Goal: Use online tool/utility: Utilize a website feature to perform a specific function

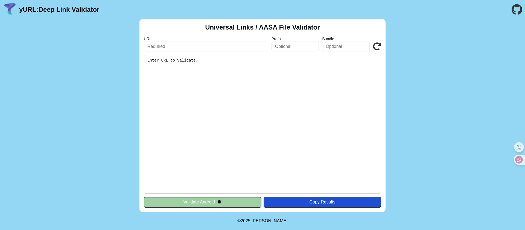
click at [291, 105] on pre "Enter URL to validate." at bounding box center [262, 124] width 237 height 139
click at [184, 44] on input "text" at bounding box center [206, 47] width 124 height 10
click at [225, 46] on input "text" at bounding box center [206, 47] width 124 height 10
paste input "[DOMAIN_NAME]"
type input "[DOMAIN_NAME]"
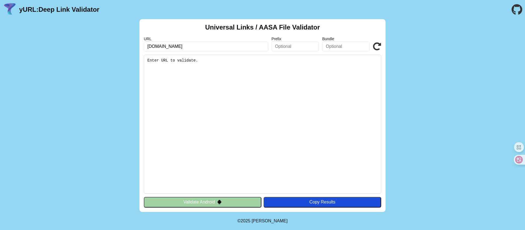
click at [281, 123] on pre "Enter URL to validate." at bounding box center [262, 124] width 237 height 139
click at [293, 203] on div "Copy Results" at bounding box center [322, 202] width 112 height 5
click at [224, 87] on pre "Enter URL to validate." at bounding box center [262, 124] width 237 height 139
click at [188, 57] on pre "Enter URL to validate." at bounding box center [262, 124] width 237 height 139
click at [197, 45] on input "[DOMAIN_NAME]" at bounding box center [206, 47] width 124 height 10
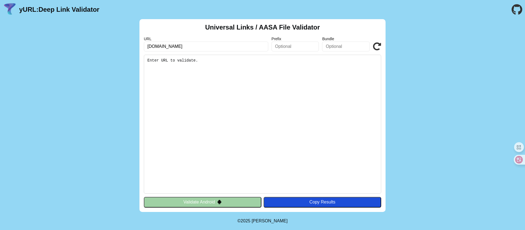
click button "Validate" at bounding box center [0, 0] width 0 height 0
click at [376, 44] on icon at bounding box center [377, 46] width 8 height 8
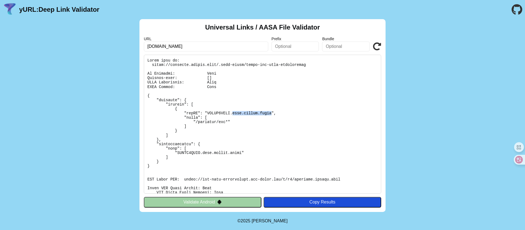
drag, startPoint x: 233, startPoint y: 114, endPoint x: 271, endPoint y: 115, distance: 38.0
click at [271, 115] on pre at bounding box center [262, 124] width 237 height 139
copy pre "link.zhidou.voice"
click at [338, 46] on input "text" at bounding box center [346, 47] width 48 height 10
paste input "link.zhidou.voice"
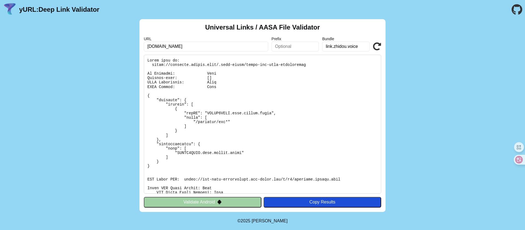
type input "link.zhidou.voice"
click at [380, 45] on icon at bounding box center [377, 46] width 8 height 8
click at [288, 91] on pre at bounding box center [262, 124] width 237 height 139
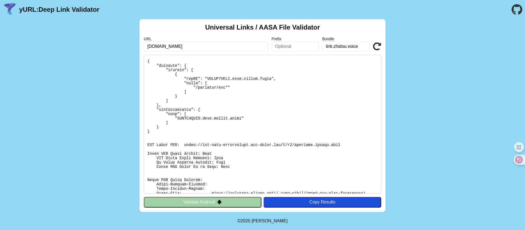
scroll to position [52, 0]
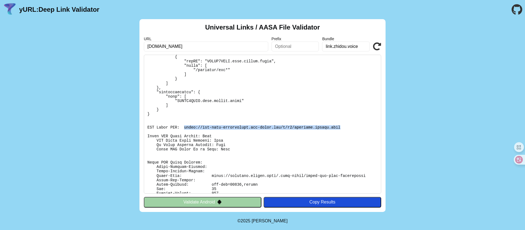
drag, startPoint x: 214, startPoint y: 127, endPoint x: 341, endPoint y: 128, distance: 126.1
click at [341, 128] on pre at bounding box center [262, 124] width 237 height 139
click at [243, 139] on pre at bounding box center [262, 124] width 237 height 139
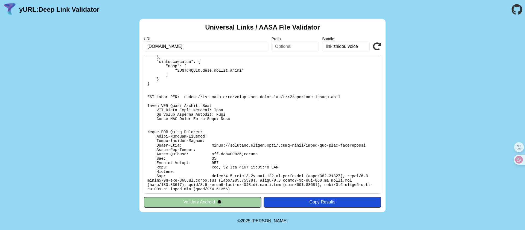
scroll to position [84, 0]
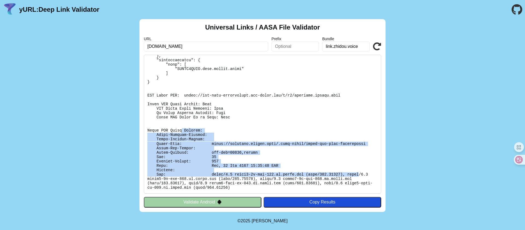
drag, startPoint x: 182, startPoint y: 132, endPoint x: 360, endPoint y: 175, distance: 183.5
click at [360, 175] on pre at bounding box center [262, 124] width 237 height 139
click at [307, 153] on pre at bounding box center [262, 124] width 237 height 139
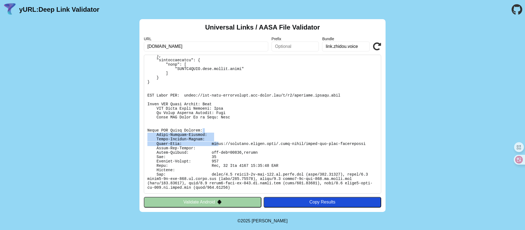
drag, startPoint x: 314, startPoint y: 147, endPoint x: 343, endPoint y: 132, distance: 32.2
click at [343, 132] on pre at bounding box center [262, 124] width 237 height 139
click at [299, 117] on pre at bounding box center [262, 124] width 237 height 139
drag, startPoint x: 168, startPoint y: 135, endPoint x: 214, endPoint y: 140, distance: 46.3
click at [214, 140] on pre at bounding box center [262, 124] width 237 height 139
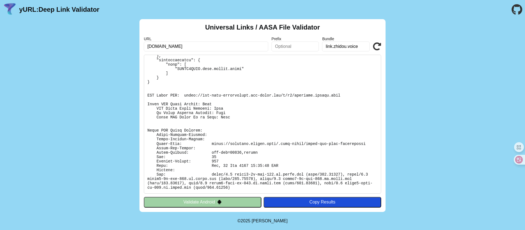
click at [281, 124] on pre at bounding box center [262, 124] width 237 height 139
click at [253, 138] on pre at bounding box center [262, 124] width 237 height 139
drag, startPoint x: 276, startPoint y: 144, endPoint x: 231, endPoint y: 144, distance: 45.7
click at [231, 144] on pre at bounding box center [262, 124] width 237 height 139
copy pre "[DOMAIN_NAME]"
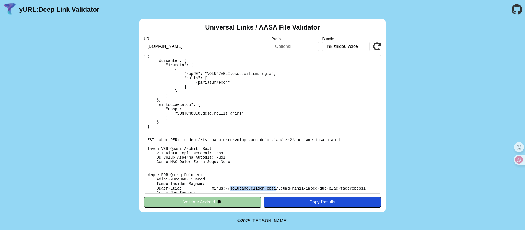
scroll to position [36, 0]
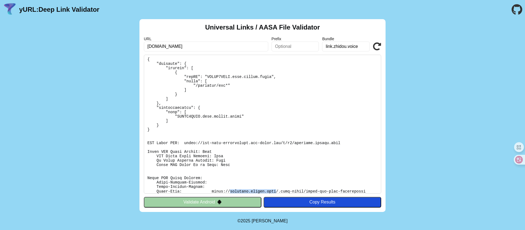
click at [376, 47] on icon at bounding box center [377, 46] width 8 height 8
